Goal: Transaction & Acquisition: Purchase product/service

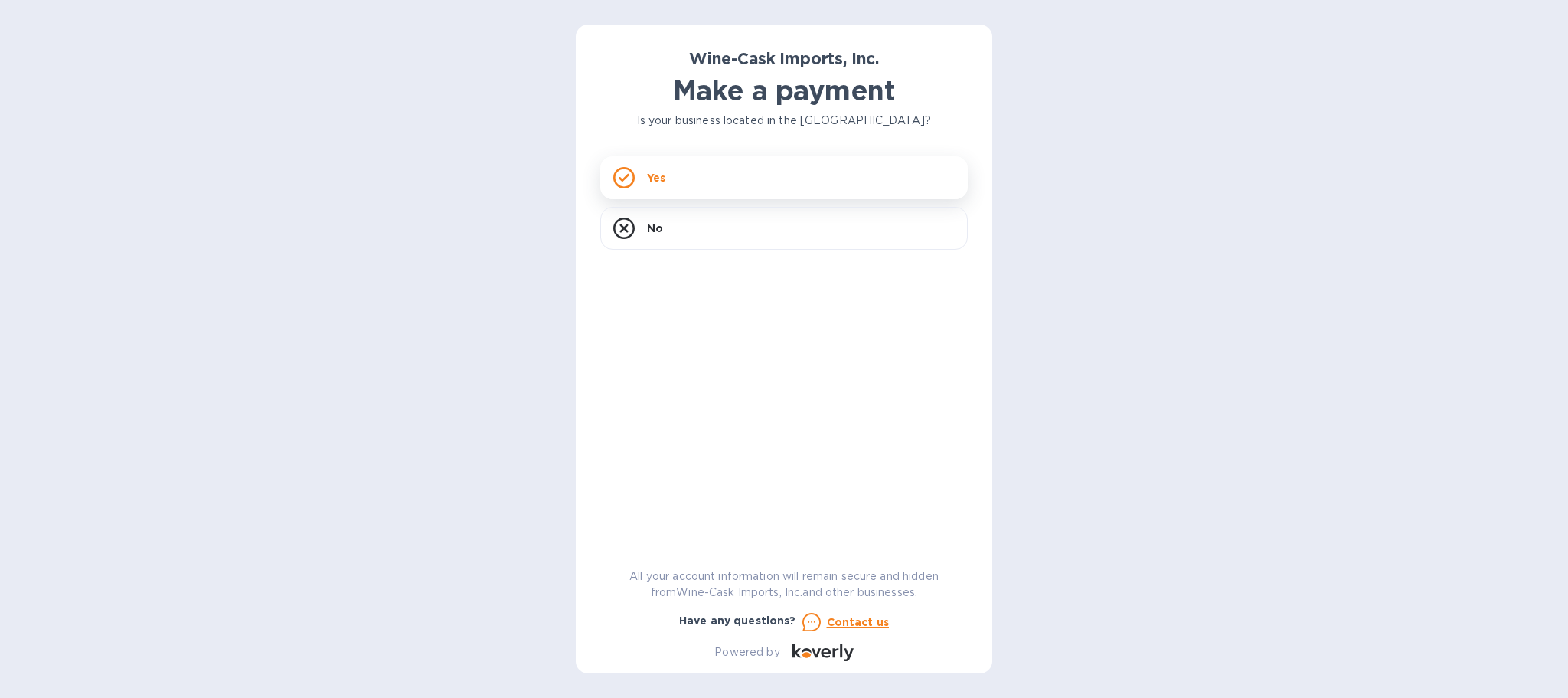
click at [722, 183] on div "Yes" at bounding box center [784, 177] width 368 height 43
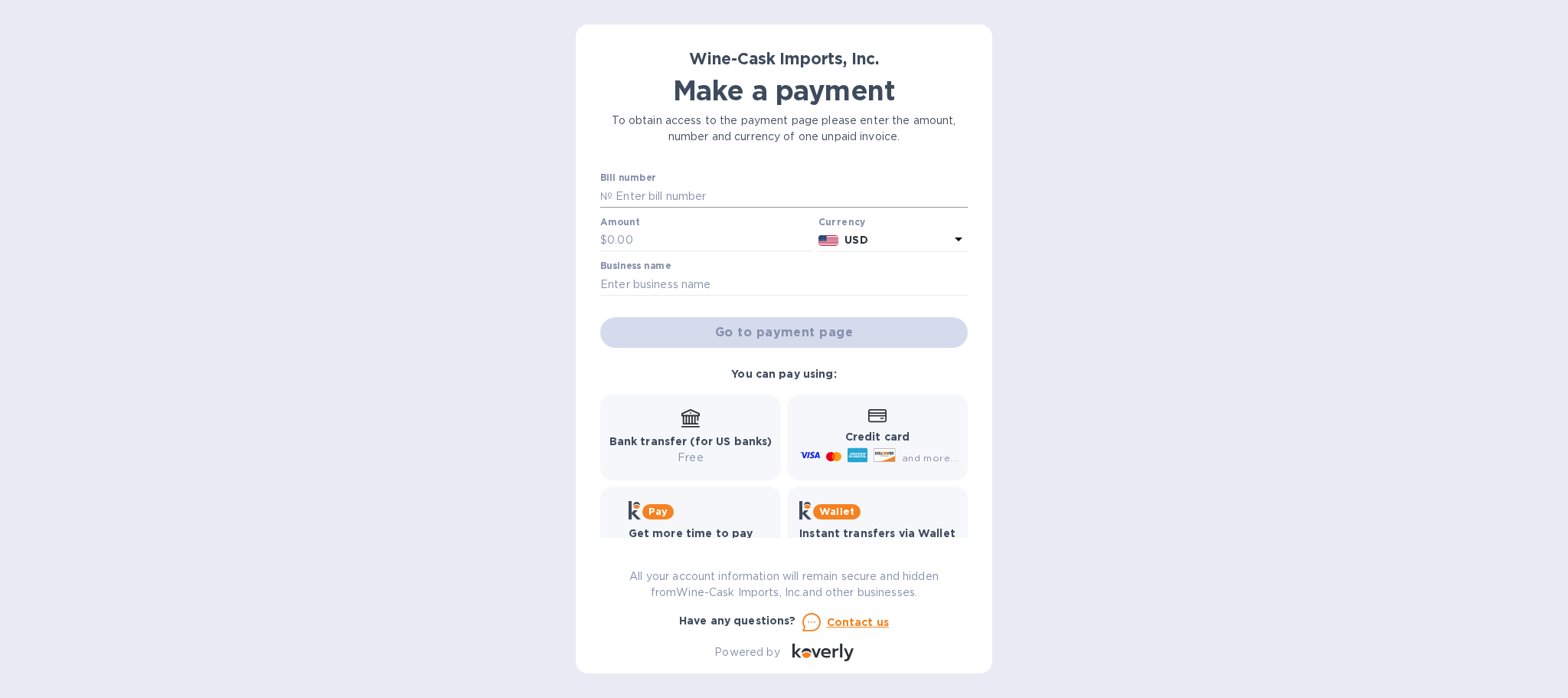
click at [710, 199] on input "text" at bounding box center [790, 196] width 356 height 23
click at [652, 196] on input "text" at bounding box center [790, 196] width 356 height 23
type input "35206"
click at [656, 244] on input "text" at bounding box center [710, 241] width 205 height 23
type input "222.00"
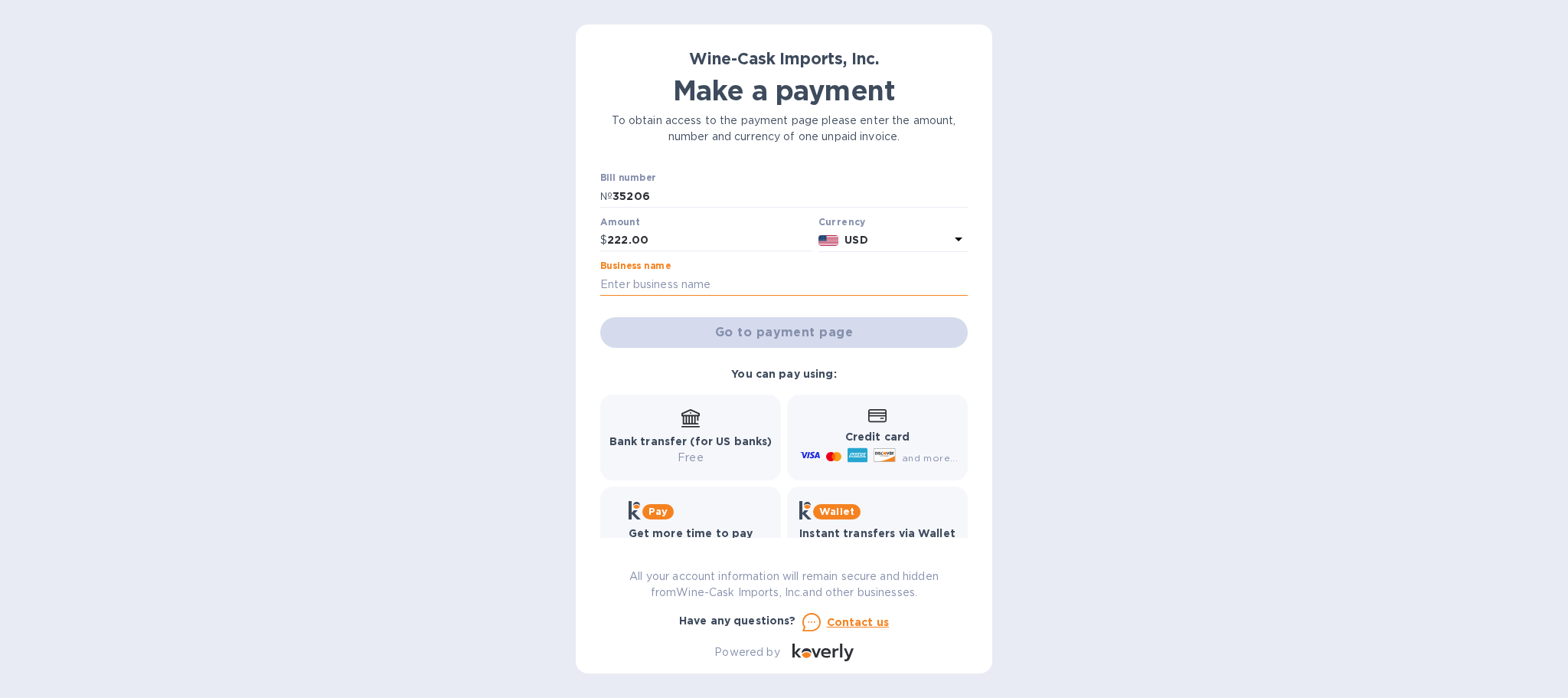
click at [659, 286] on input "text" at bounding box center [784, 284] width 368 height 23
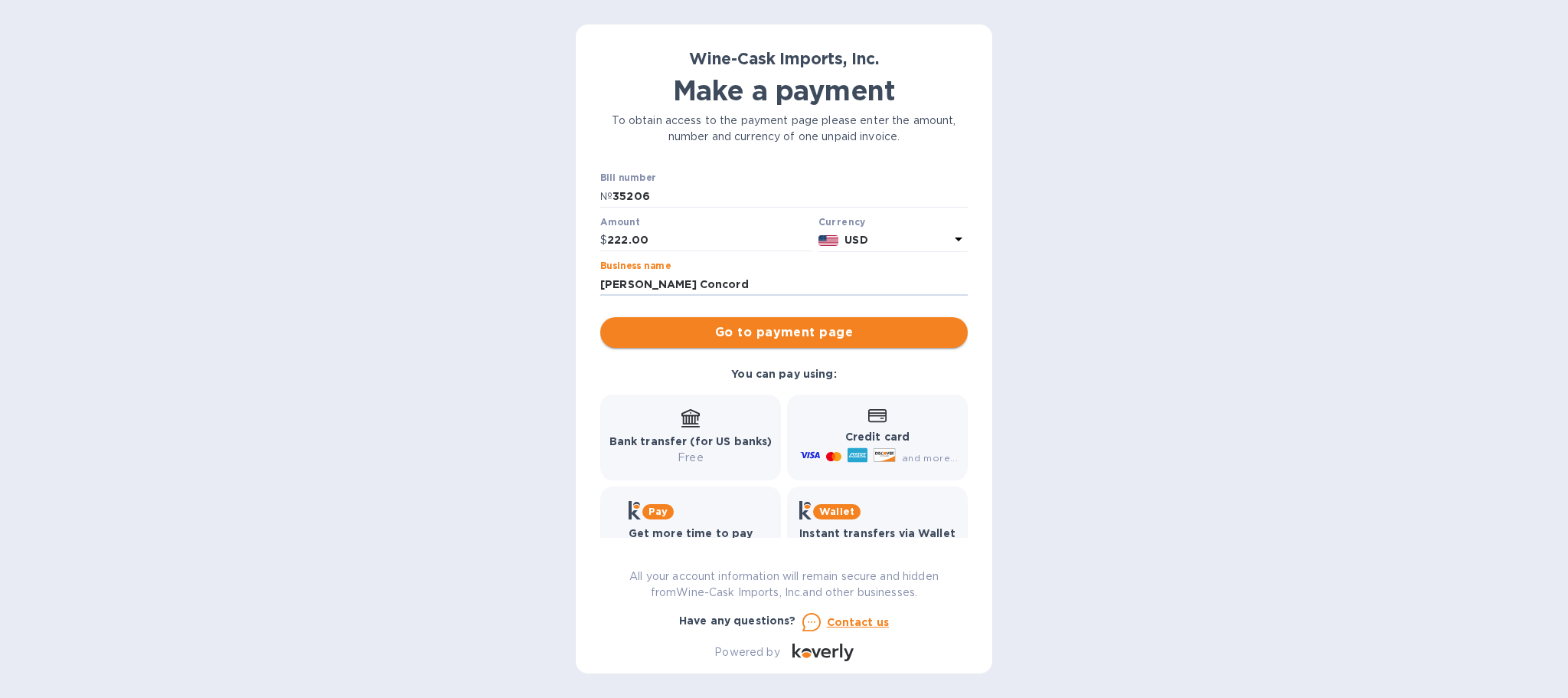
type input "[PERSON_NAME] Concord"
click at [771, 341] on span "Go to payment page" at bounding box center [784, 332] width 343 height 19
